Goal: Information Seeking & Learning: Learn about a topic

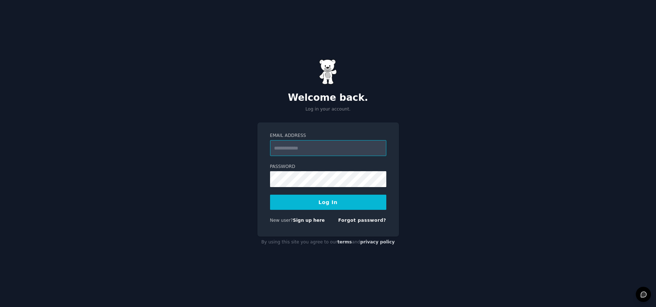
paste input "**********"
type input "**********"
click at [343, 199] on button "Log In" at bounding box center [328, 201] width 116 height 15
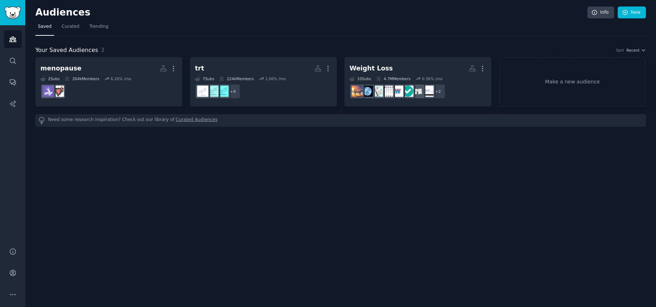
click at [0, 306] on nordpass-portal at bounding box center [0, 307] width 0 height 0
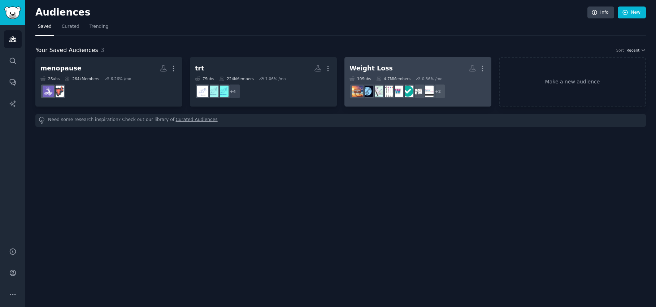
click at [367, 66] on div "Weight Loss" at bounding box center [370, 68] width 43 height 9
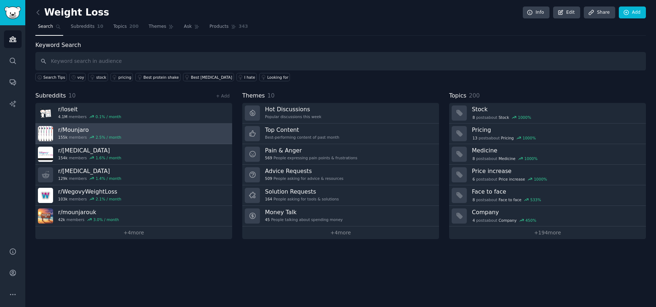
click at [133, 139] on link "r/ Mounjaro 155k members 2.5 % / month" at bounding box center [133, 133] width 197 height 21
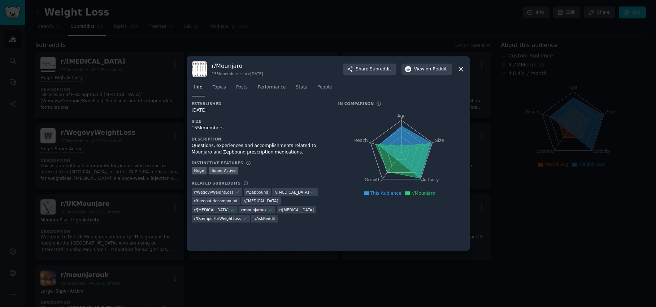
click at [462, 70] on icon at bounding box center [461, 69] width 8 height 8
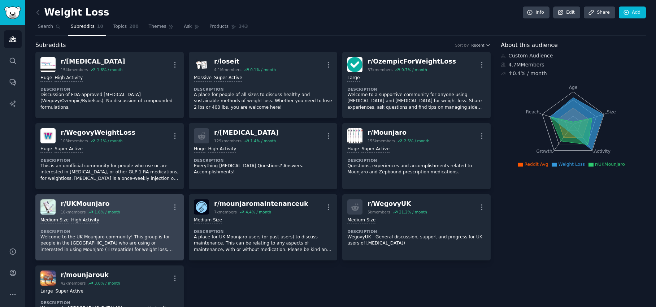
click at [130, 215] on div "Medium Size High Activity Description Welcome to the UK Mounjaro community! Thi…" at bounding box center [109, 234] width 138 height 41
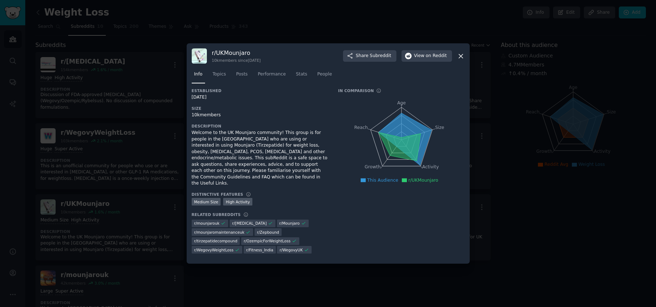
click at [461, 58] on icon at bounding box center [461, 56] width 4 height 4
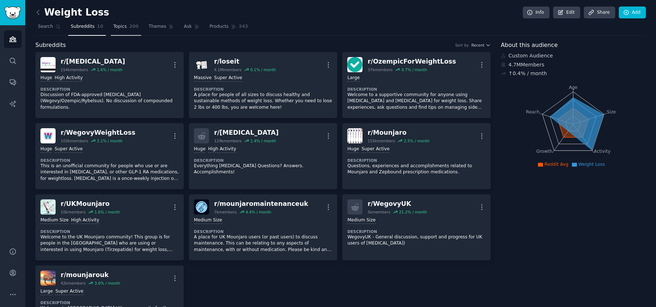
click at [116, 35] on link "Topics 200" at bounding box center [126, 28] width 30 height 15
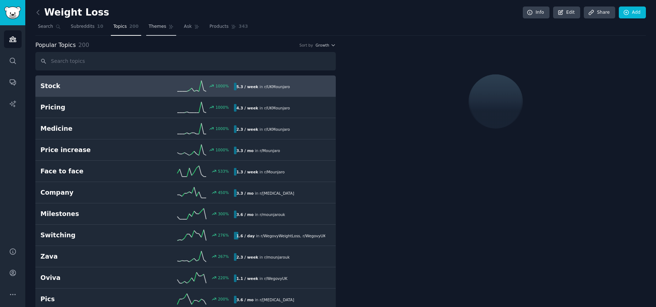
click at [160, 29] on span "Themes" at bounding box center [158, 26] width 18 height 6
